Goal: Task Accomplishment & Management: Manage account settings

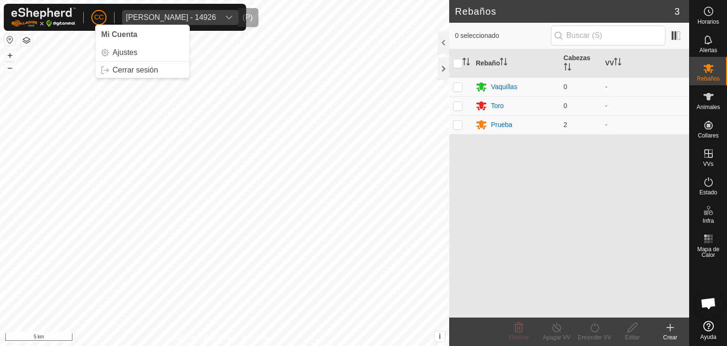
click at [161, 15] on div "[PERSON_NAME] - 14926" at bounding box center [171, 18] width 90 height 8
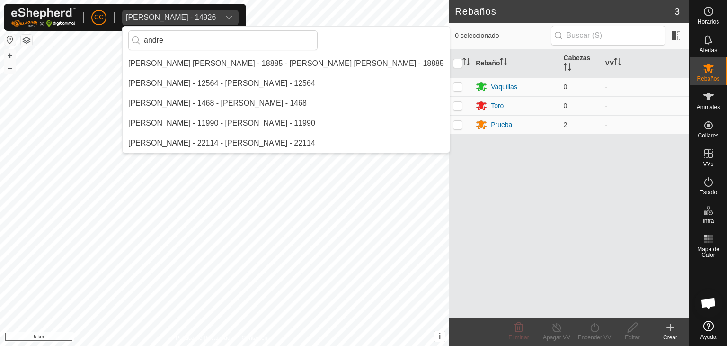
type input "andre"
drag, startPoint x: 150, startPoint y: 26, endPoint x: 129, endPoint y: 25, distance: 20.8
click at [129, 25] on div "CC [PERSON_NAME] - 14926 [PERSON_NAME] Del [PERSON_NAME] - 18885 - [PERSON_NAME…" at bounding box center [125, 17] width 242 height 27
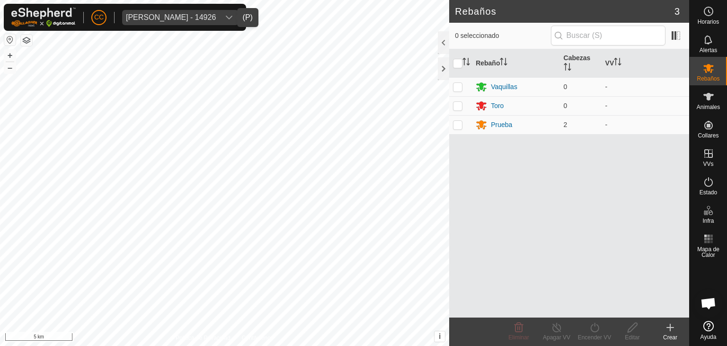
click at [154, 20] on div "[PERSON_NAME] - 14926" at bounding box center [171, 18] width 90 height 8
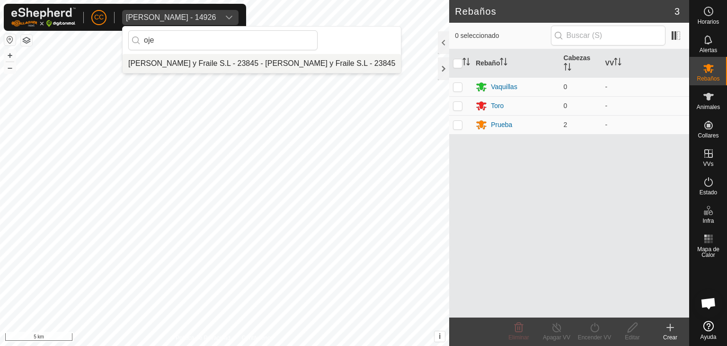
type input "oje"
click at [183, 63] on li "[PERSON_NAME] y Fraile S.L - 23845 - [PERSON_NAME] y Fraile S.L - 23845" at bounding box center [262, 63] width 278 height 19
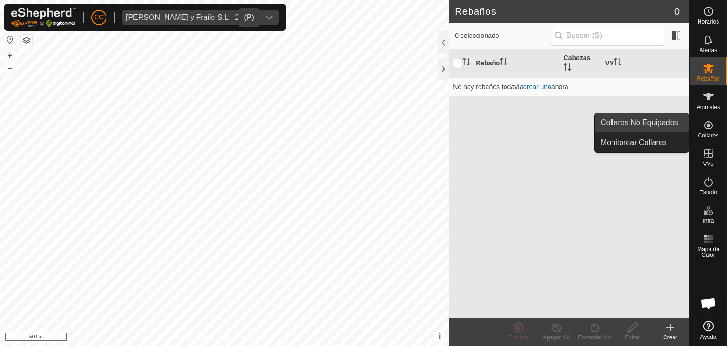
click at [678, 126] on link "Collares No Equipados" at bounding box center [642, 122] width 94 height 19
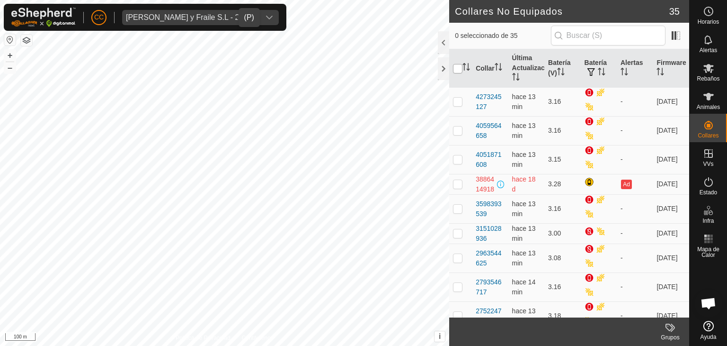
click at [458, 65] on input "checkbox" at bounding box center [457, 68] width 9 height 9
checkbox input "true"
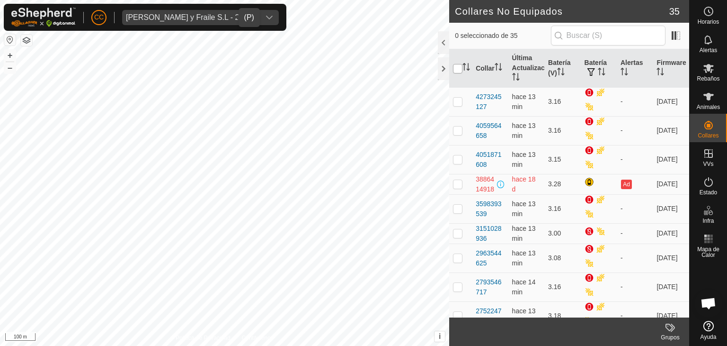
checkbox input "true"
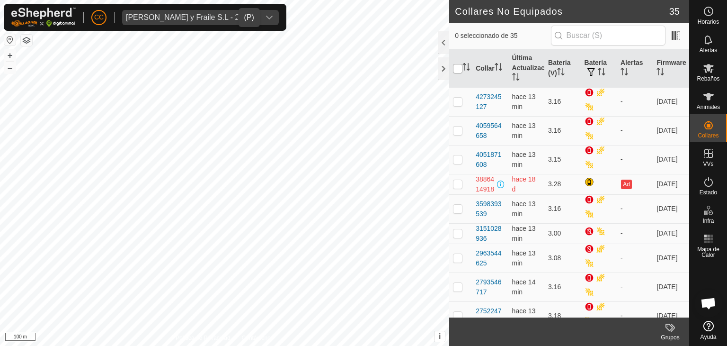
checkbox input "true"
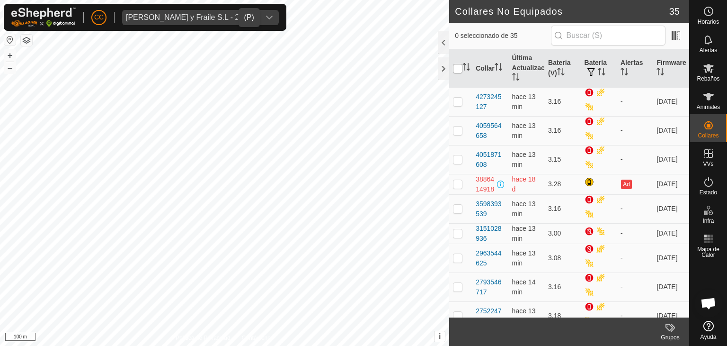
checkbox input "true"
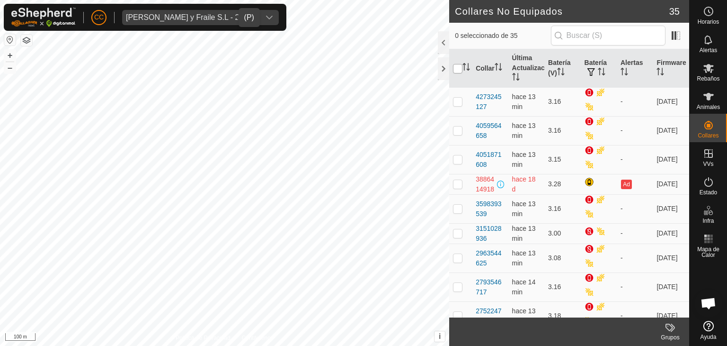
checkbox input "true"
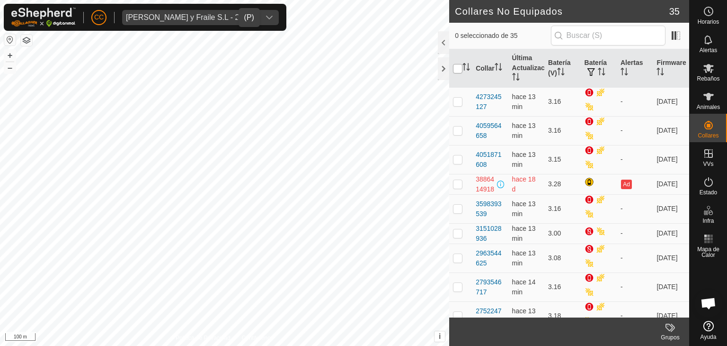
checkbox input "true"
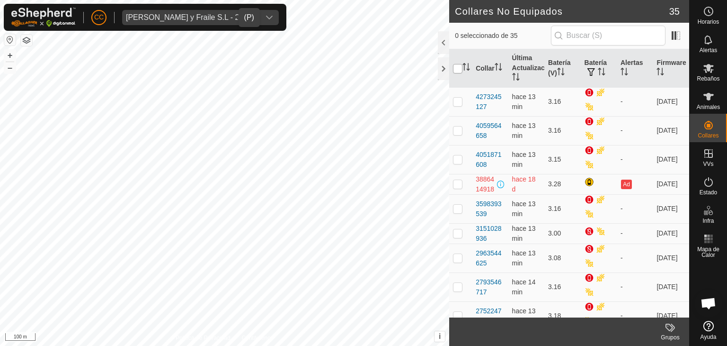
checkbox input "true"
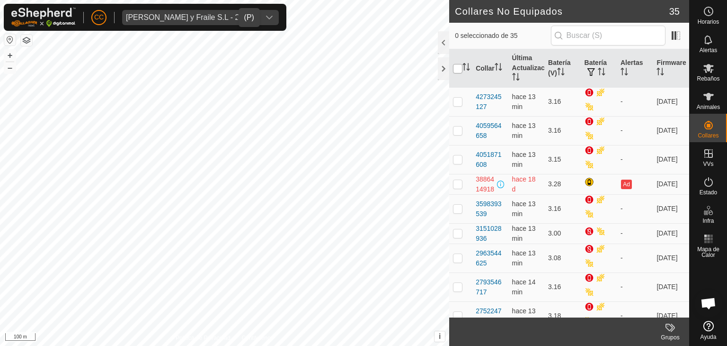
checkbox input "true"
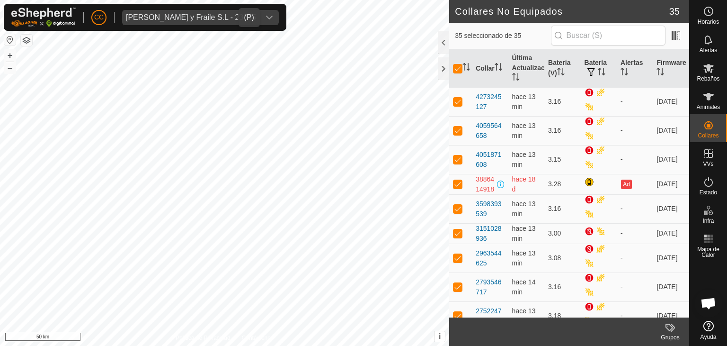
click at [180, 18] on div "[PERSON_NAME] y Fraile S.L - 23845" at bounding box center [191, 18] width 130 height 8
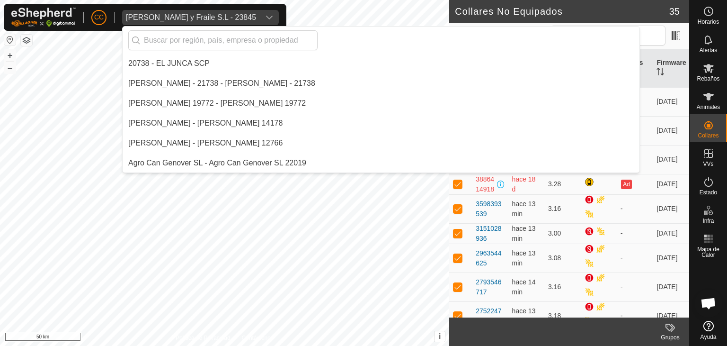
scroll to position [6504, 0]
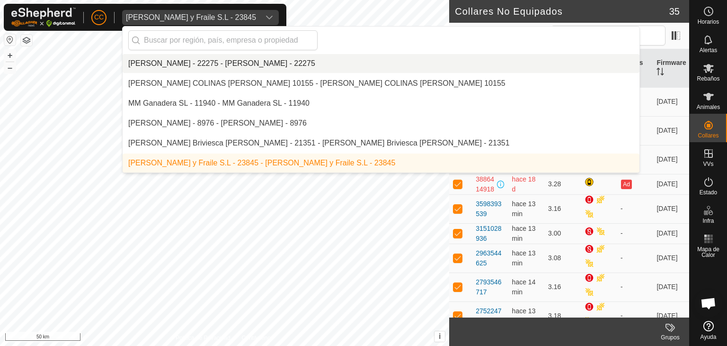
click at [180, 64] on li "[PERSON_NAME] - 22275 - [PERSON_NAME] - 22275" at bounding box center [381, 63] width 517 height 19
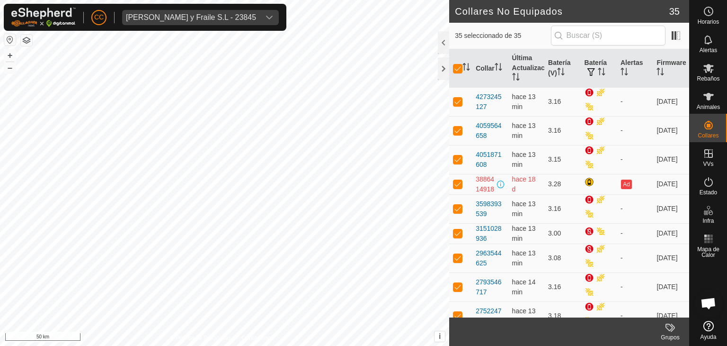
checkbox input "false"
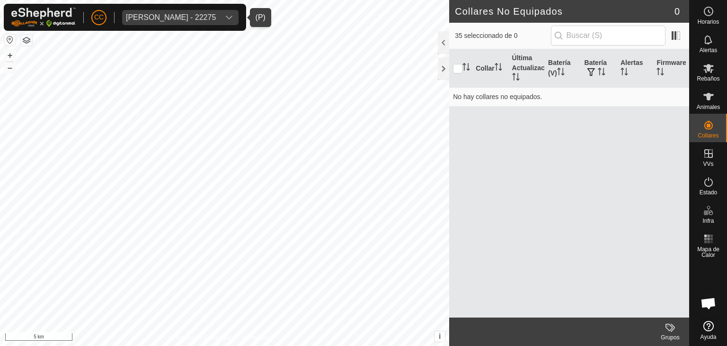
click at [170, 18] on div "[PERSON_NAME] - 22275" at bounding box center [171, 18] width 90 height 8
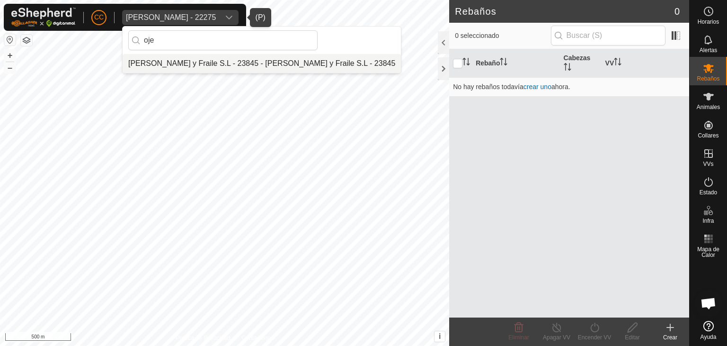
type input "oje"
click at [165, 58] on li "[PERSON_NAME] y Fraile S.L - 23845 - [PERSON_NAME] y Fraile S.L - 23845" at bounding box center [262, 63] width 278 height 19
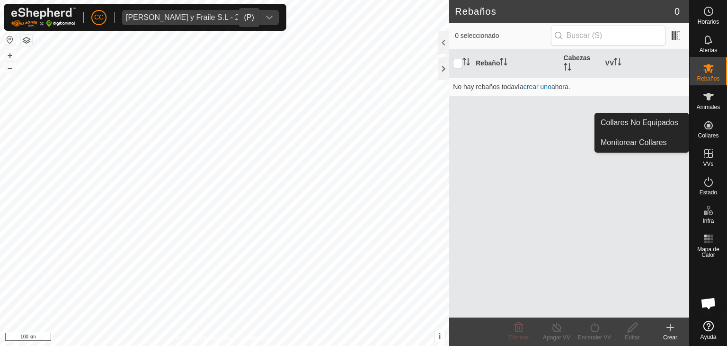
click at [663, 127] on link "Collares No Equipados" at bounding box center [642, 122] width 94 height 19
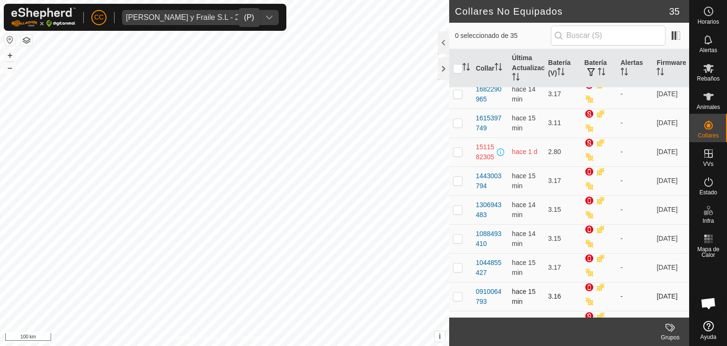
scroll to position [758, 0]
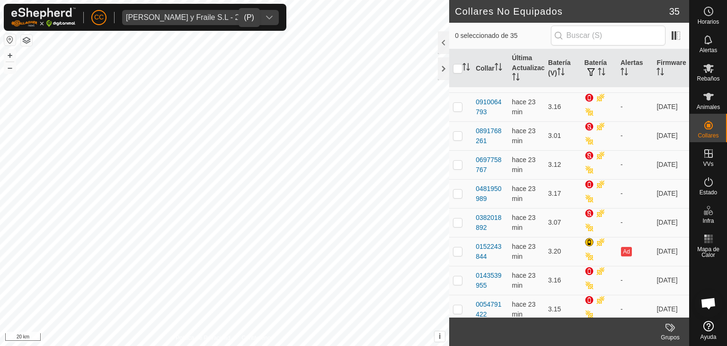
click at [150, 18] on div "[PERSON_NAME] y Fraile S.L - 23845" at bounding box center [191, 18] width 130 height 8
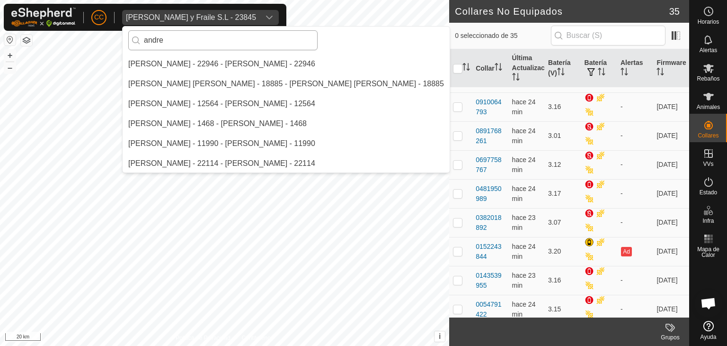
scroll to position [0, 0]
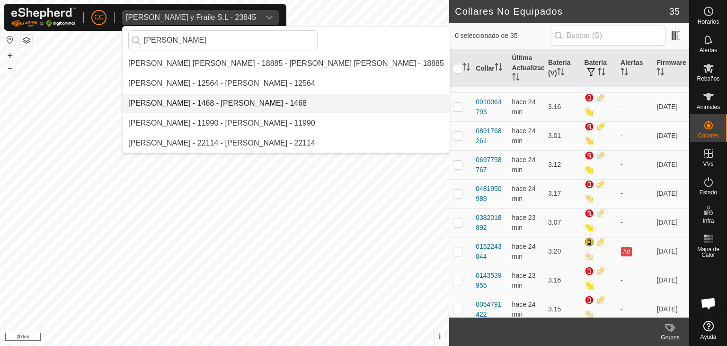
type input "[PERSON_NAME]"
click at [180, 98] on li "[PERSON_NAME] - 1468 - [PERSON_NAME] - 1468" at bounding box center [286, 103] width 327 height 19
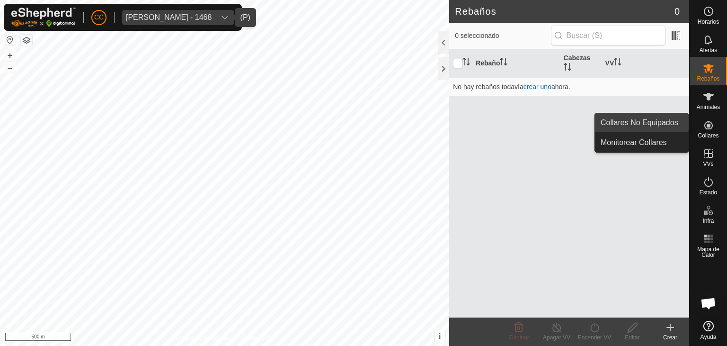
click at [681, 124] on link "Collares No Equipados" at bounding box center [642, 122] width 94 height 19
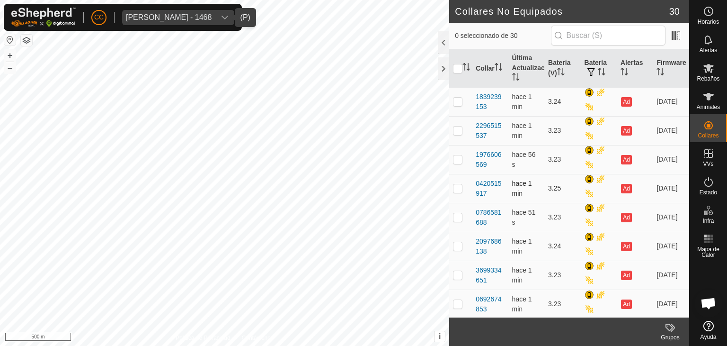
scroll to position [47, 0]
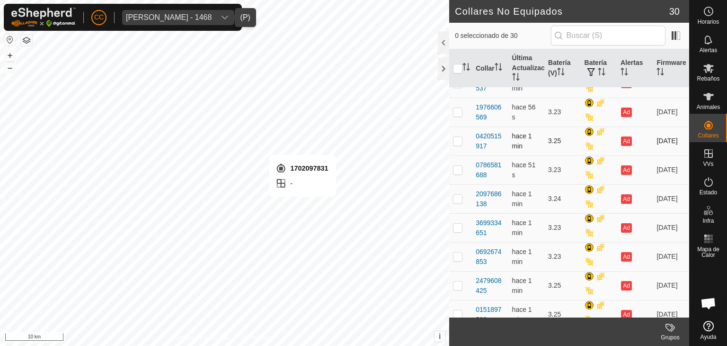
checkbox input "true"
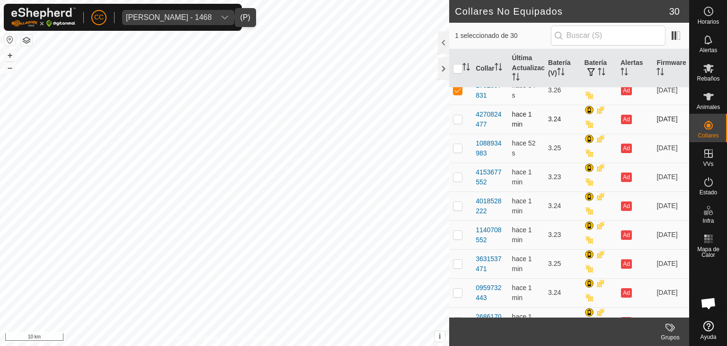
scroll to position [426, 0]
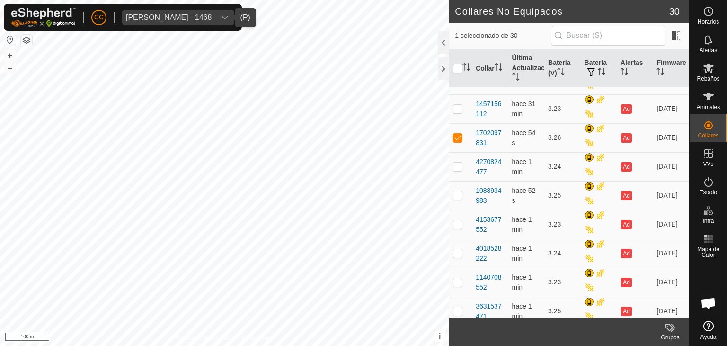
click at [167, 12] on span "[PERSON_NAME] - 1468" at bounding box center [168, 17] width 93 height 15
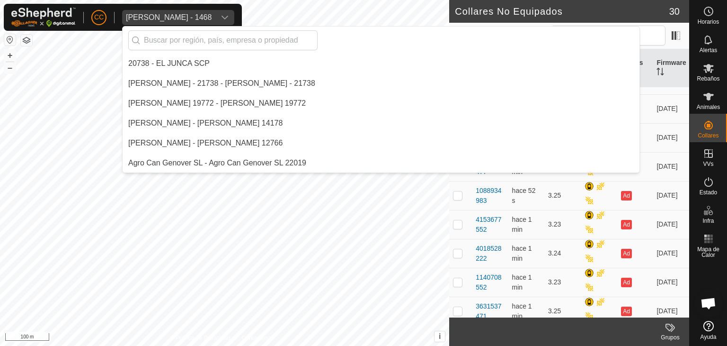
scroll to position [756, 0]
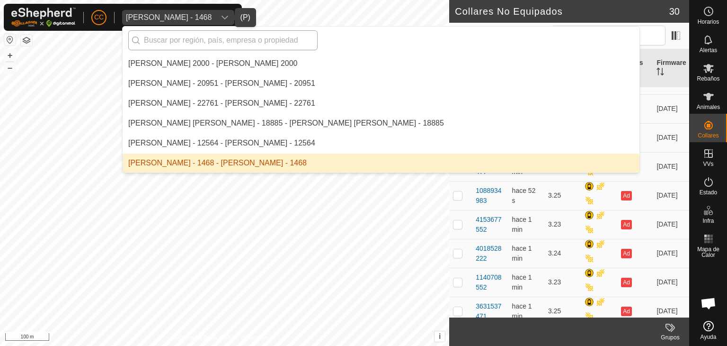
click at [178, 40] on input "text" at bounding box center [222, 40] width 189 height 20
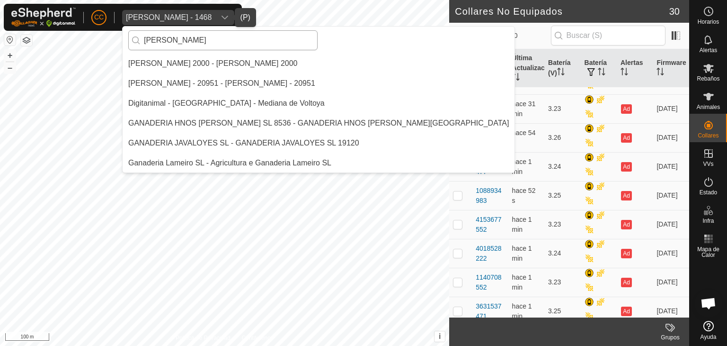
scroll to position [0, 0]
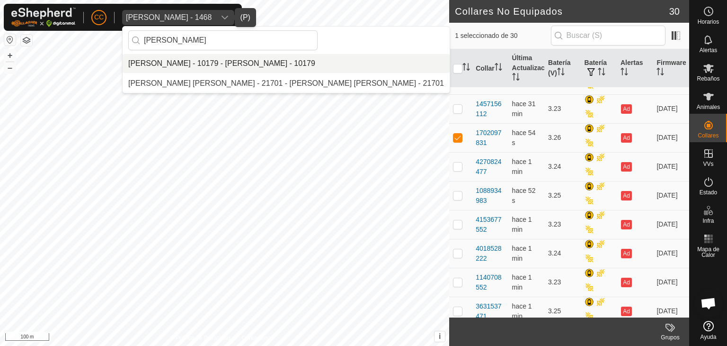
type input "[PERSON_NAME]"
click at [179, 63] on li "[PERSON_NAME] - 10179 - [PERSON_NAME] - 10179" at bounding box center [286, 63] width 327 height 19
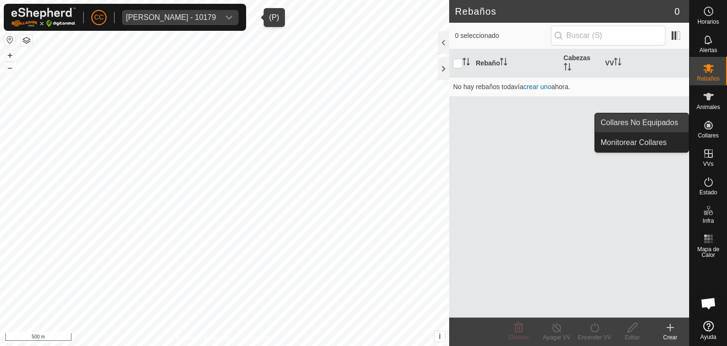
click at [686, 122] on link "Collares No Equipados" at bounding box center [642, 122] width 94 height 19
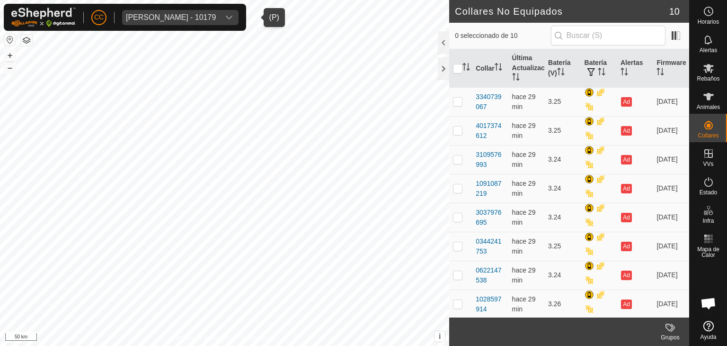
click at [151, 15] on div "CC [PERSON_NAME] - 10179 [PERSON_NAME] Rebaños Animales Collares VVs Estado Inf…" at bounding box center [363, 173] width 727 height 346
checkbox input "true"
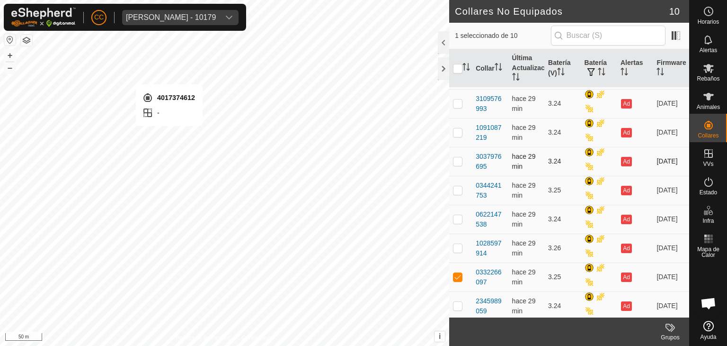
checkbox input "true"
checkbox input "false"
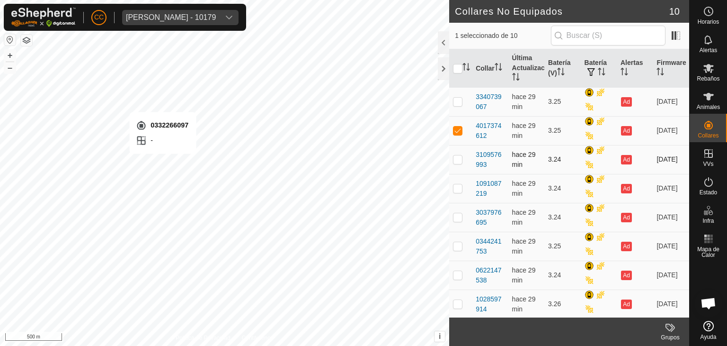
checkbox input "false"
checkbox input "true"
checkbox input "false"
click at [180, 20] on div "[PERSON_NAME] - 10179" at bounding box center [171, 18] width 90 height 8
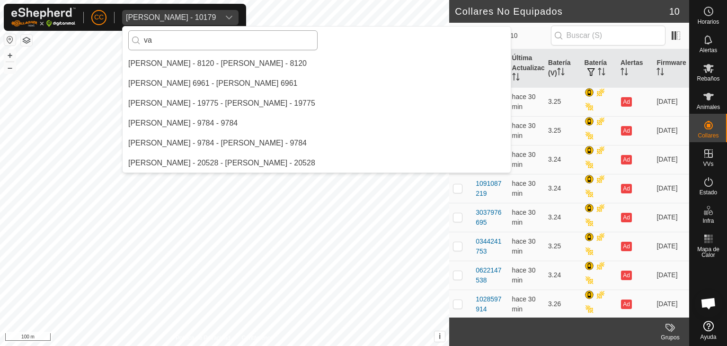
type input "v"
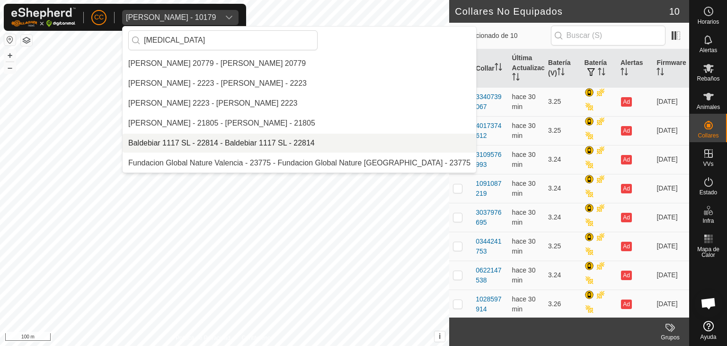
type input "[MEDICAL_DATA]"
click at [188, 135] on li "Baldebiar 1117 SL - 22814 - Baldebiar 1117 SL - 22814" at bounding box center [300, 143] width 354 height 19
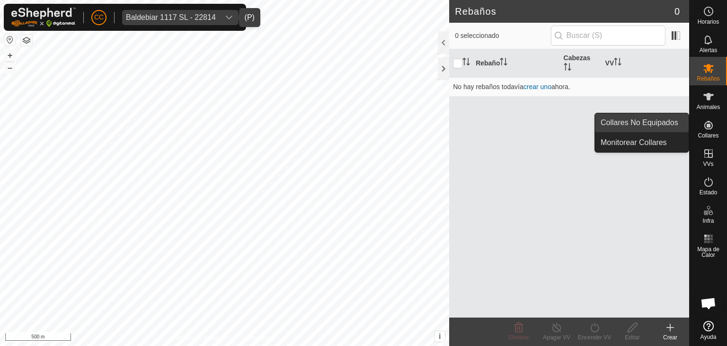
click at [681, 126] on link "Collares No Equipados" at bounding box center [642, 122] width 94 height 19
